Goal: Transaction & Acquisition: Subscribe to service/newsletter

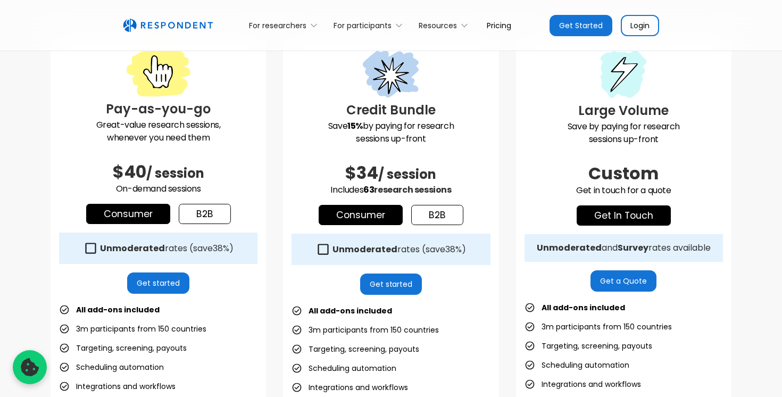
scroll to position [308, 0]
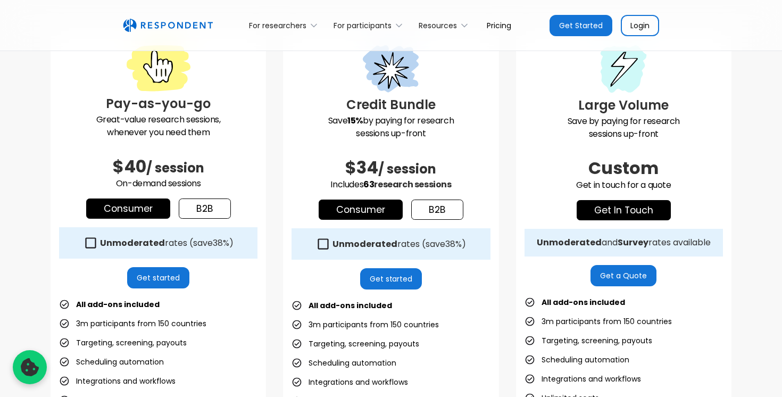
click at [88, 244] on icon at bounding box center [91, 243] width 14 height 14
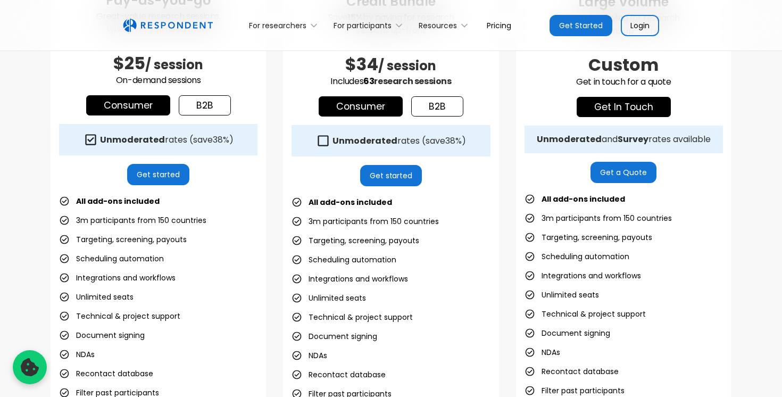
scroll to position [364, 0]
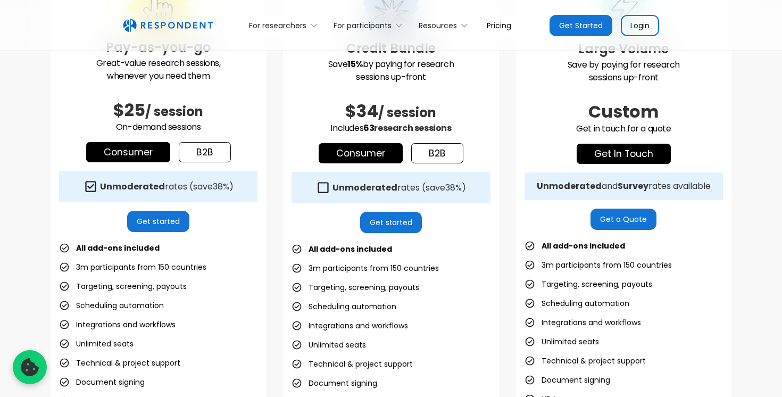
click at [205, 150] on link "b2b" at bounding box center [205, 152] width 52 height 20
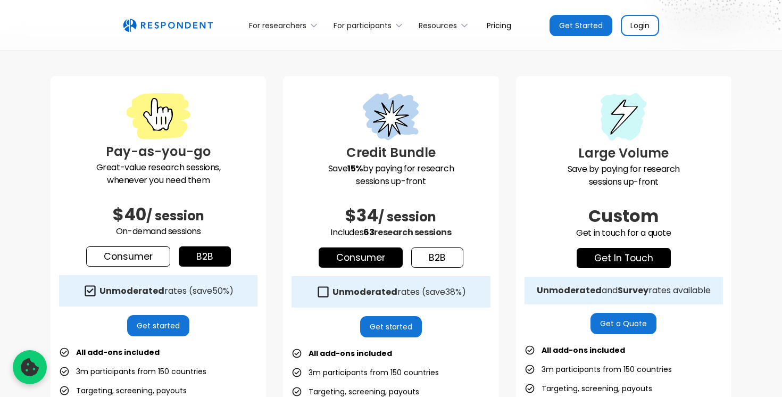
scroll to position [256, 0]
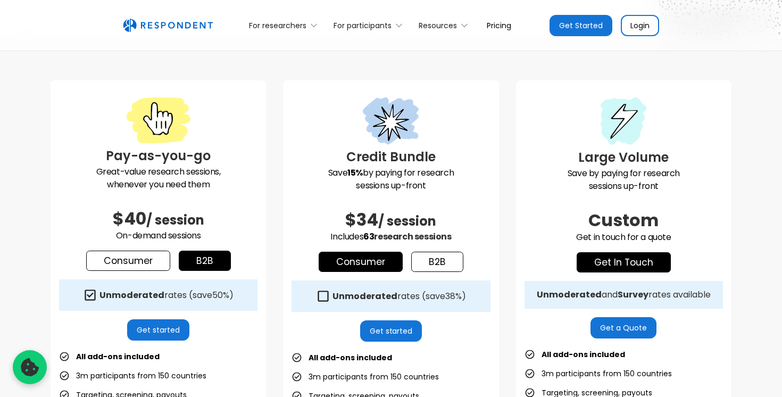
click at [435, 263] on link "b2b" at bounding box center [437, 262] width 52 height 20
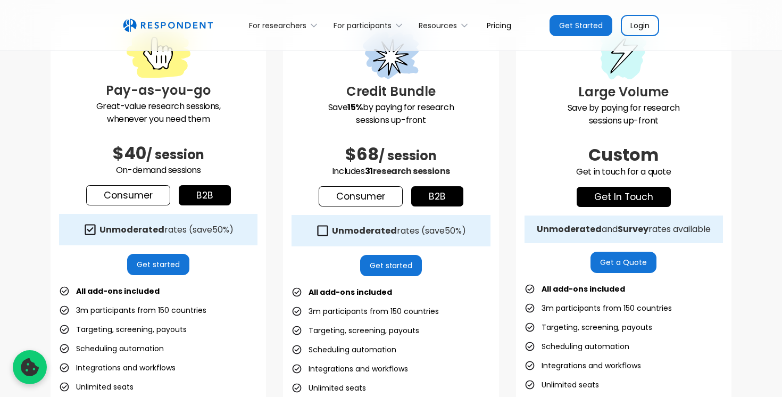
scroll to position [310, 0]
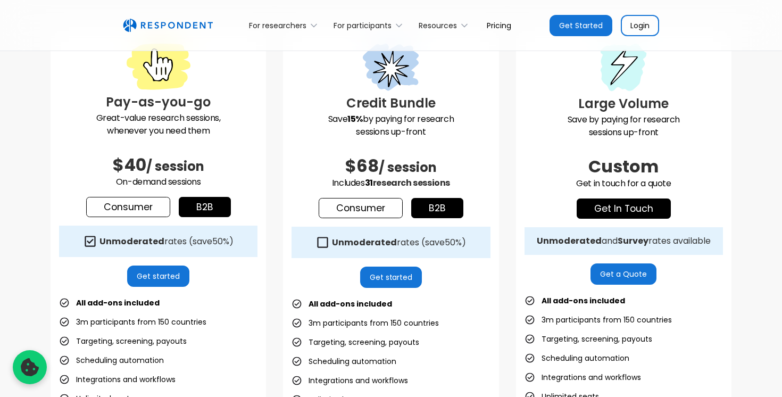
click at [324, 240] on icon at bounding box center [322, 242] width 14 height 14
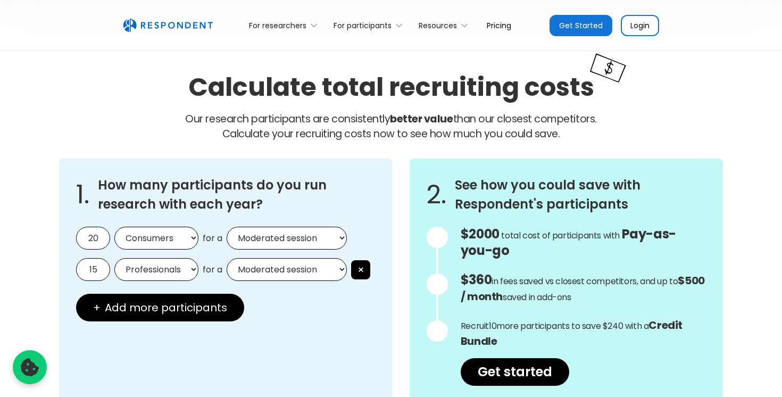
scroll to position [869, 0]
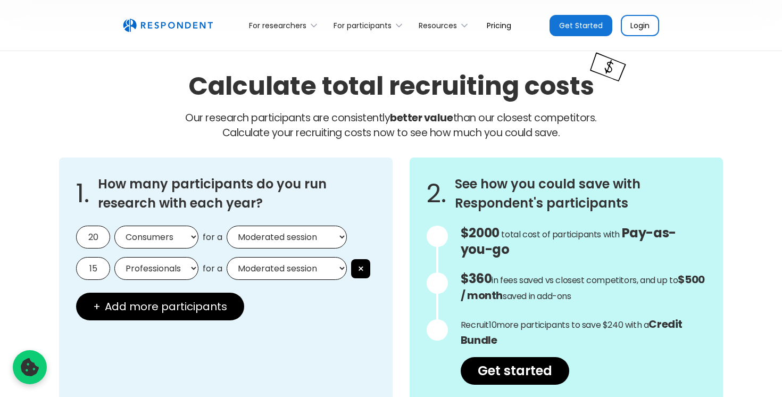
click at [193, 237] on select "Consumers Professionals" at bounding box center [156, 237] width 84 height 23
select select "professionals"
click at [114, 226] on select "Consumers Professionals" at bounding box center [156, 237] width 84 height 23
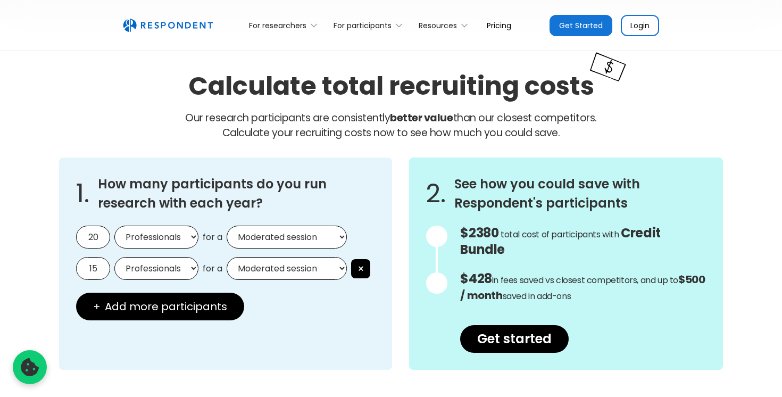
click at [344, 235] on select "Moderated session Unmoderated session" at bounding box center [287, 237] width 120 height 23
select select "unmoderated"
click at [227, 226] on select "Moderated session Unmoderated session" at bounding box center [287, 237] width 120 height 23
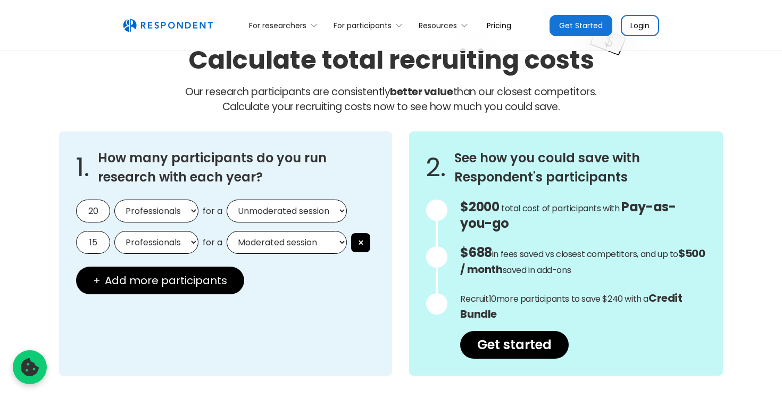
scroll to position [898, 0]
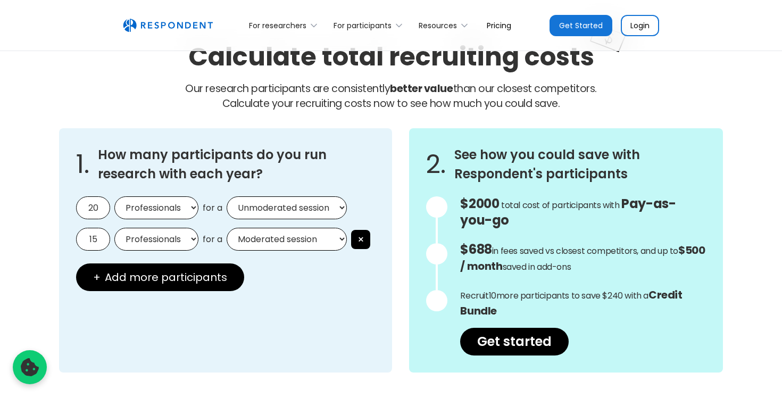
click at [102, 208] on input "20" at bounding box center [93, 207] width 34 height 23
type input "2"
click at [364, 239] on button "×" at bounding box center [360, 239] width 19 height 19
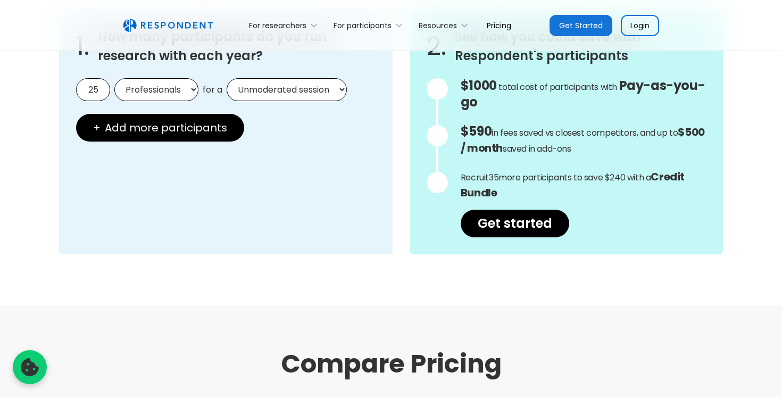
scroll to position [977, 0]
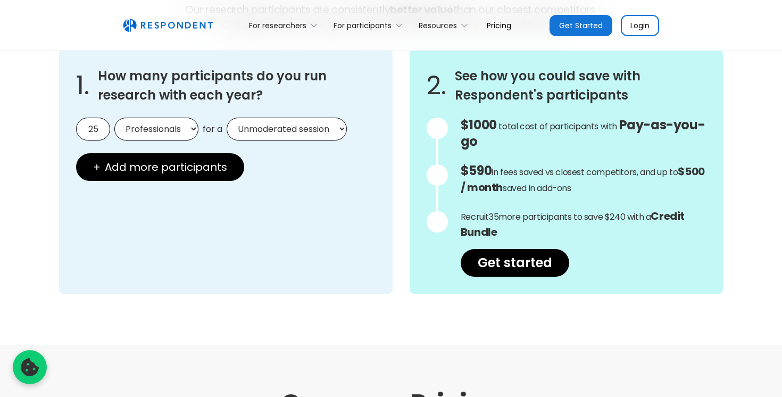
click at [91, 128] on input "25" at bounding box center [93, 129] width 34 height 23
drag, startPoint x: 101, startPoint y: 130, endPoint x: 78, endPoint y: 130, distance: 22.3
click at [78, 130] on input "25" at bounding box center [93, 129] width 34 height 23
type input "35"
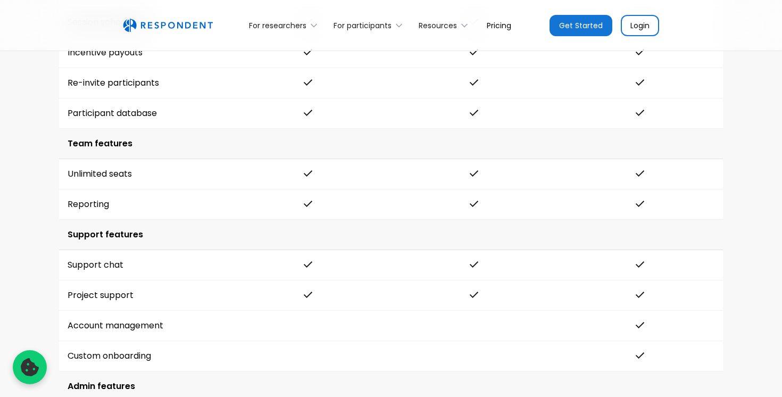
scroll to position [1917, 0]
